Goal: Information Seeking & Learning: Learn about a topic

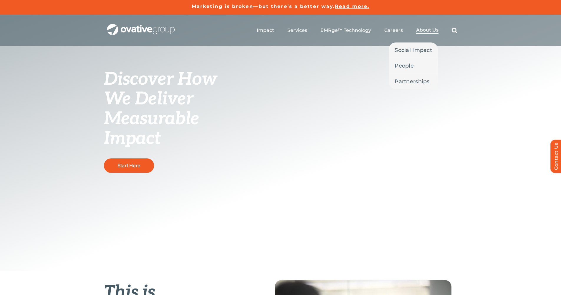
click at [433, 34] on li "About Us Social Impact People Partnerships" at bounding box center [427, 30] width 22 height 6
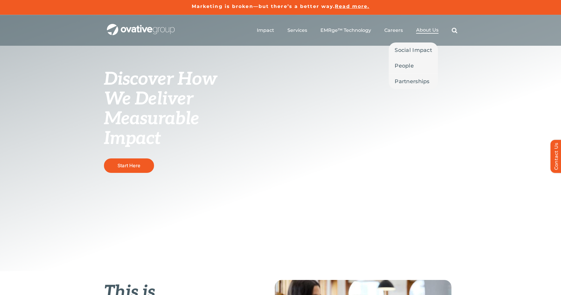
click at [423, 29] on span "About Us" at bounding box center [427, 30] width 22 height 6
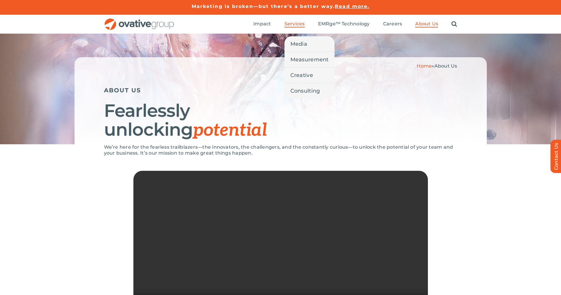
click at [285, 27] on span "Services" at bounding box center [295, 24] width 20 height 6
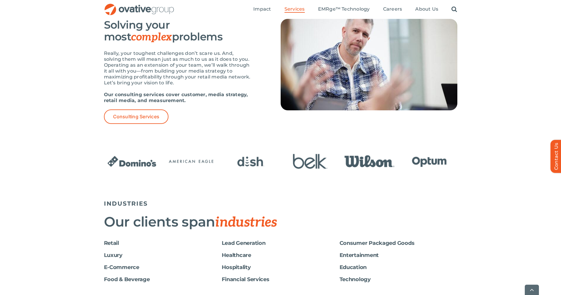
scroll to position [833, 0]
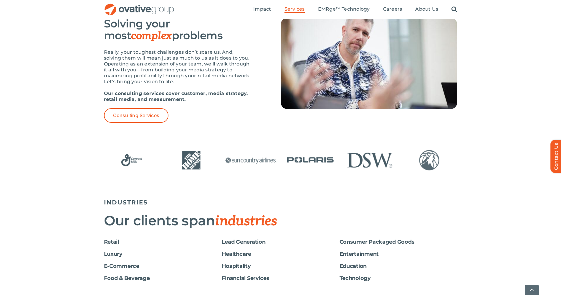
click at [342, 163] on img "11 / 24" at bounding box center [370, 160] width 56 height 23
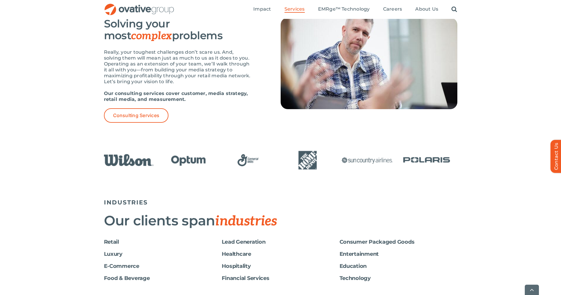
click at [441, 160] on img "10 / 24" at bounding box center [427, 160] width 56 height 23
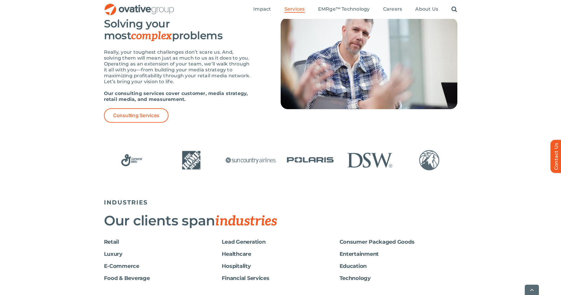
click at [398, 160] on img "11 / 24" at bounding box center [370, 160] width 56 height 23
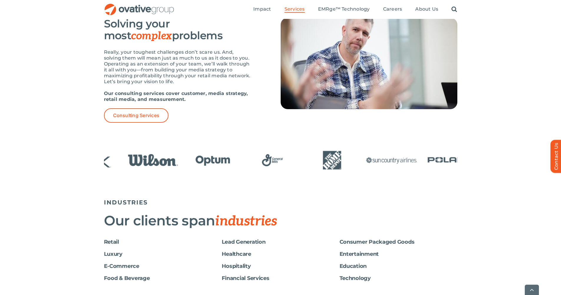
click at [514, 158] on div at bounding box center [280, 171] width 561 height 50
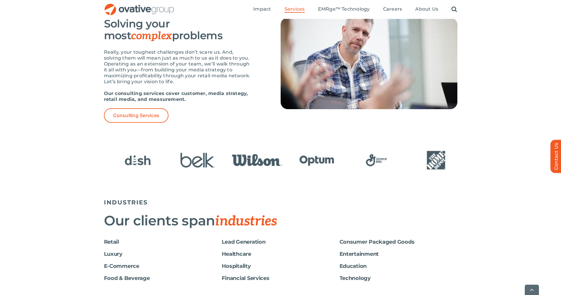
click at [291, 146] on div at bounding box center [281, 160] width 354 height 29
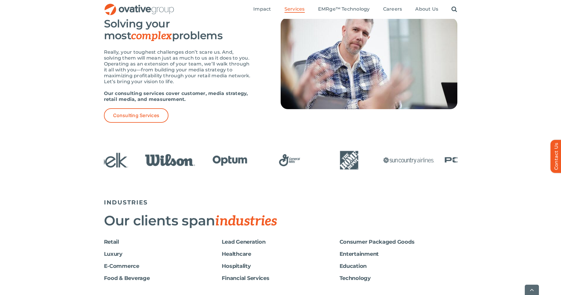
click at [168, 161] on img "5 / 24" at bounding box center [171, 160] width 56 height 23
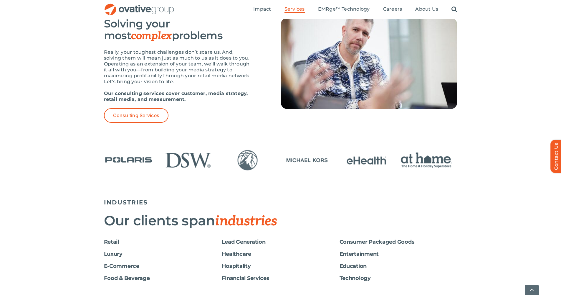
click at [561, 159] on html "Skip to content Marketing is broken—but there’s a better way. Read more. Market…" at bounding box center [280, 96] width 561 height 1859
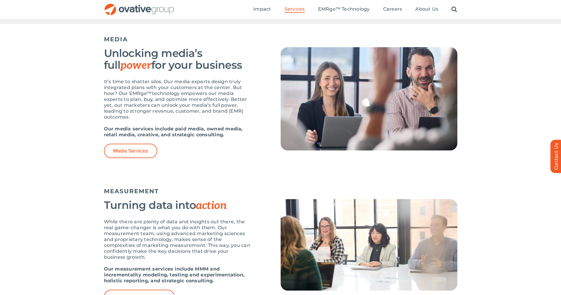
scroll to position [0, 0]
